Goal: Check status: Check status

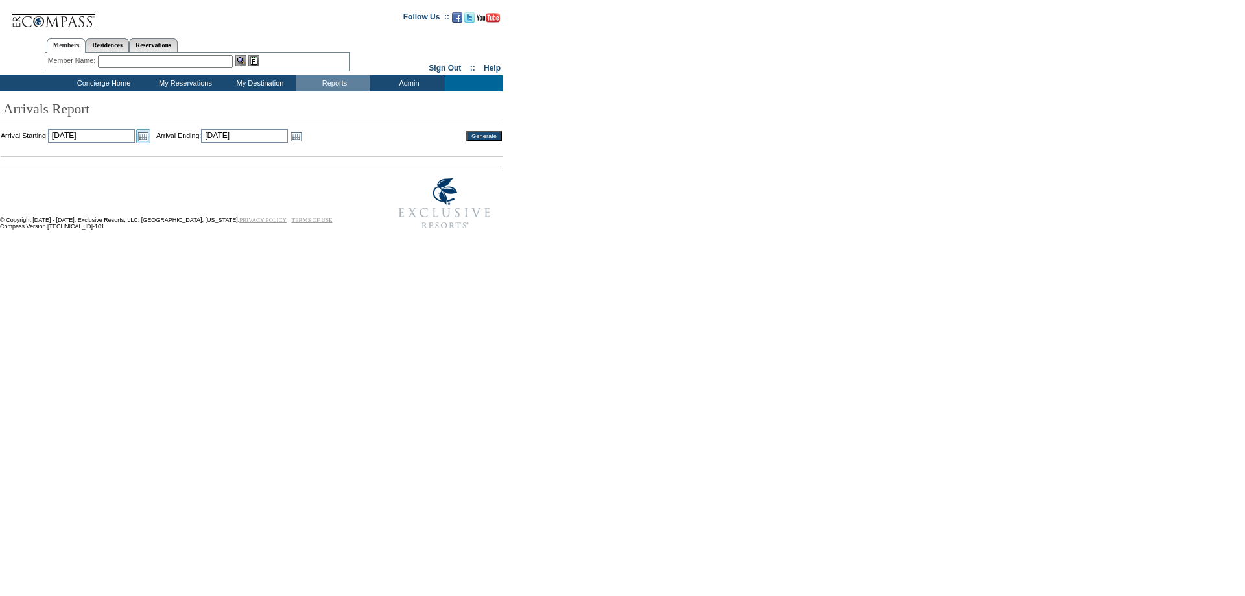
click at [150, 138] on link "Open the calendar popup." at bounding box center [143, 136] width 14 height 14
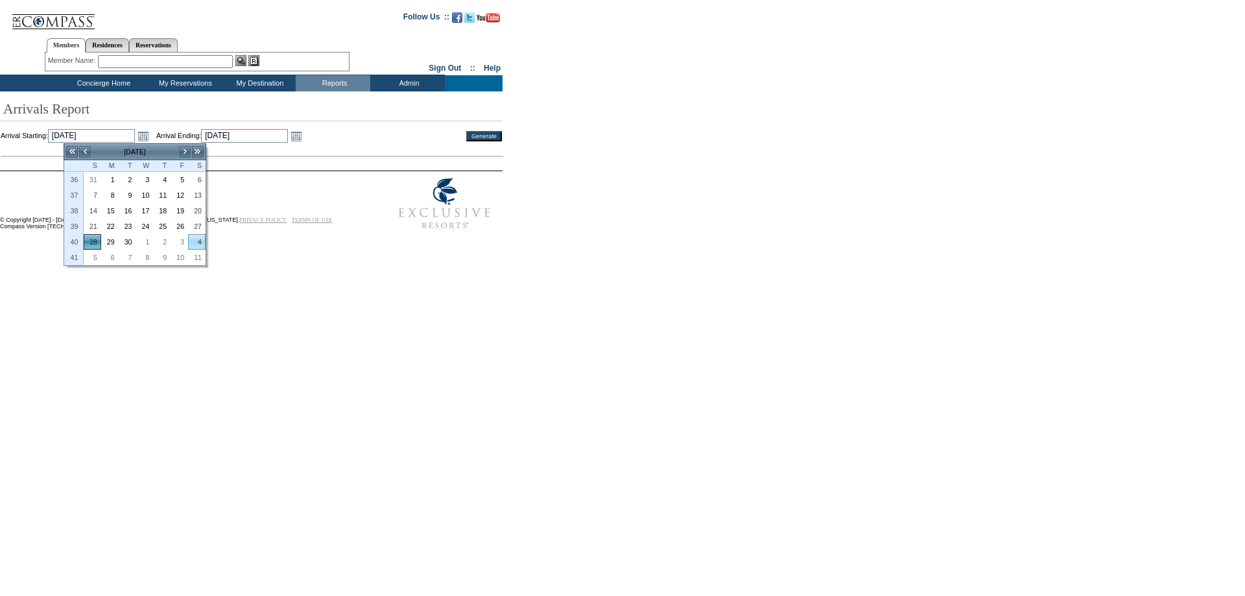
click at [199, 244] on link "4" at bounding box center [197, 242] width 16 height 14
type input "[DATE]"
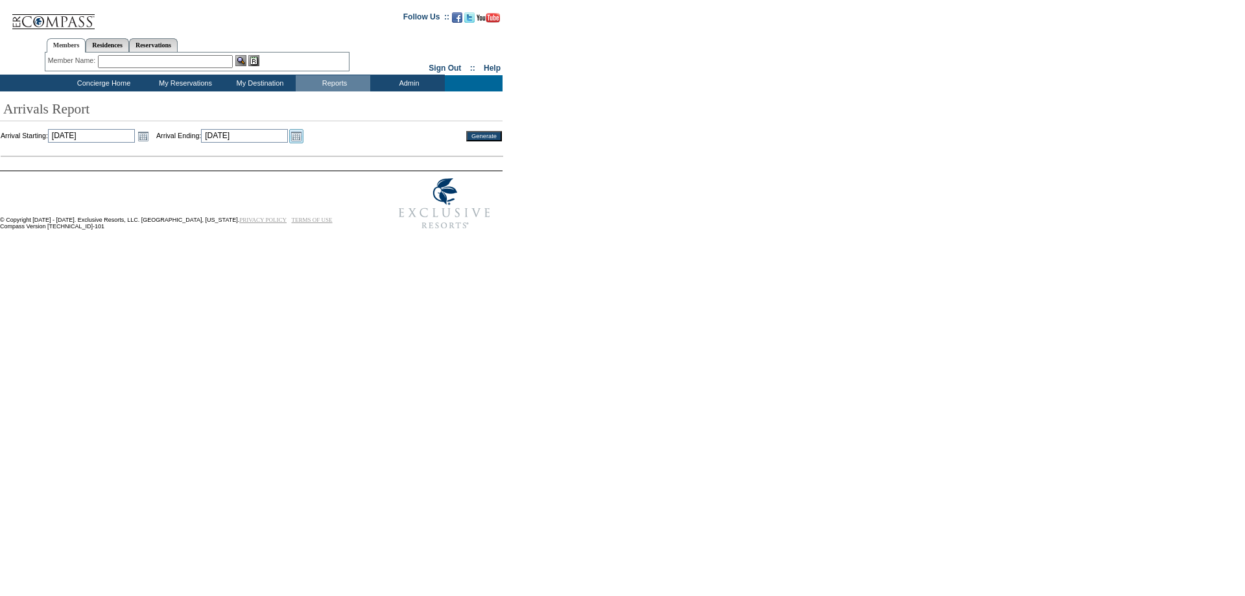
click at [303, 133] on link "Open the calendar popup." at bounding box center [296, 136] width 14 height 14
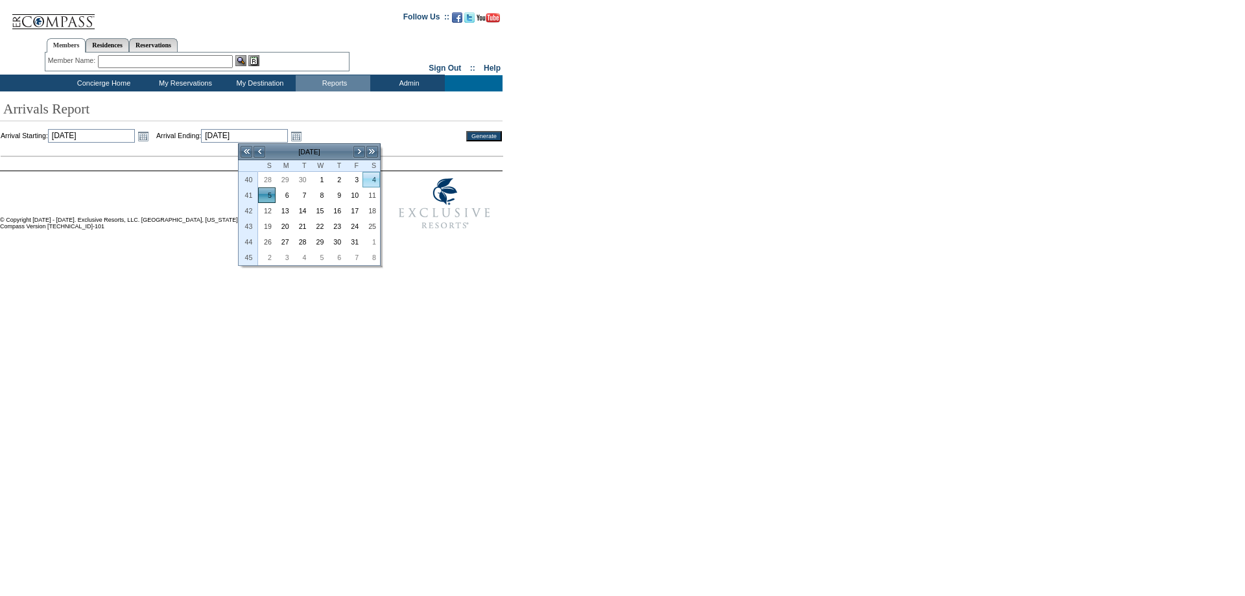
click at [374, 178] on link "4" at bounding box center [371, 179] width 16 height 14
type input "[DATE]"
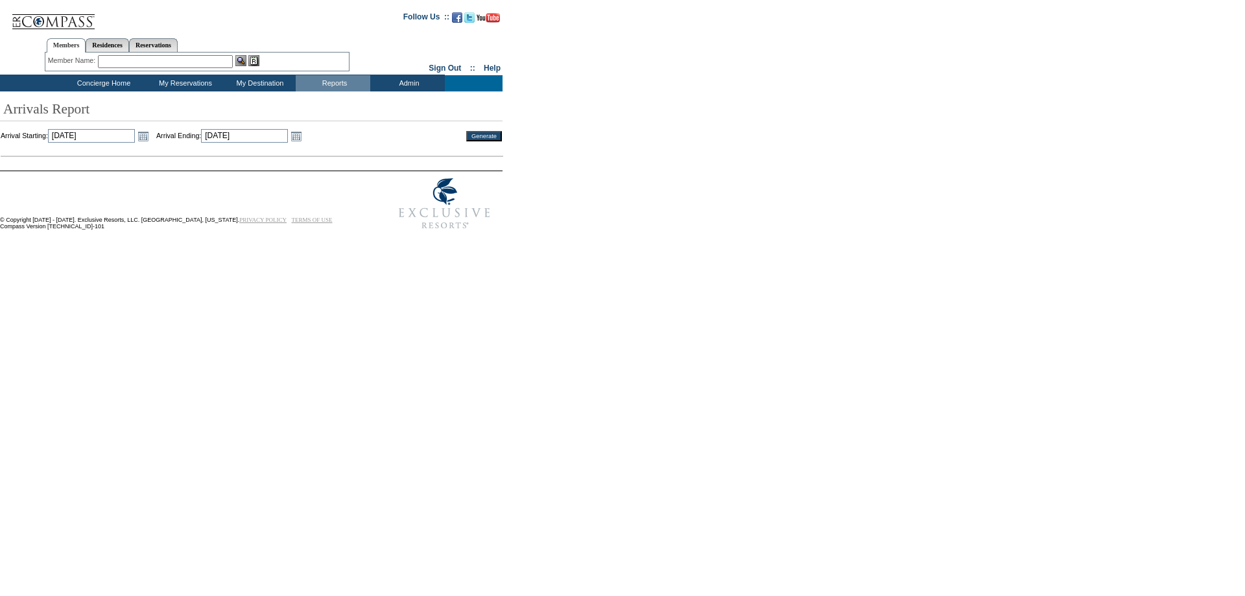
click at [485, 129] on td "Generate" at bounding box center [476, 136] width 52 height 14
drag, startPoint x: 481, startPoint y: 134, endPoint x: 442, endPoint y: 154, distance: 44.1
click at [481, 134] on input "Generate" at bounding box center [484, 136] width 36 height 10
